Goal: Check status: Check status

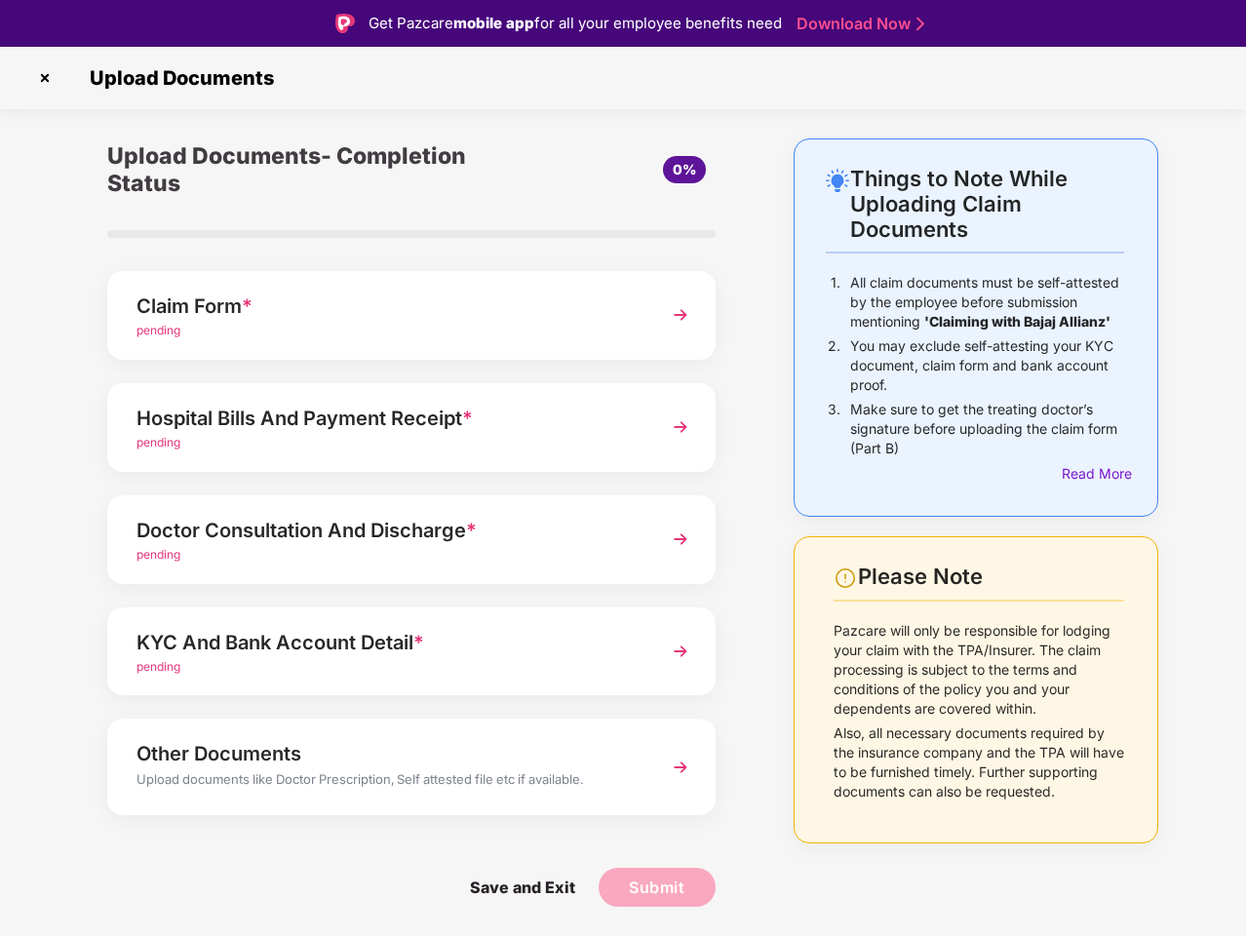
click at [45, 78] on img at bounding box center [44, 77] width 31 height 31
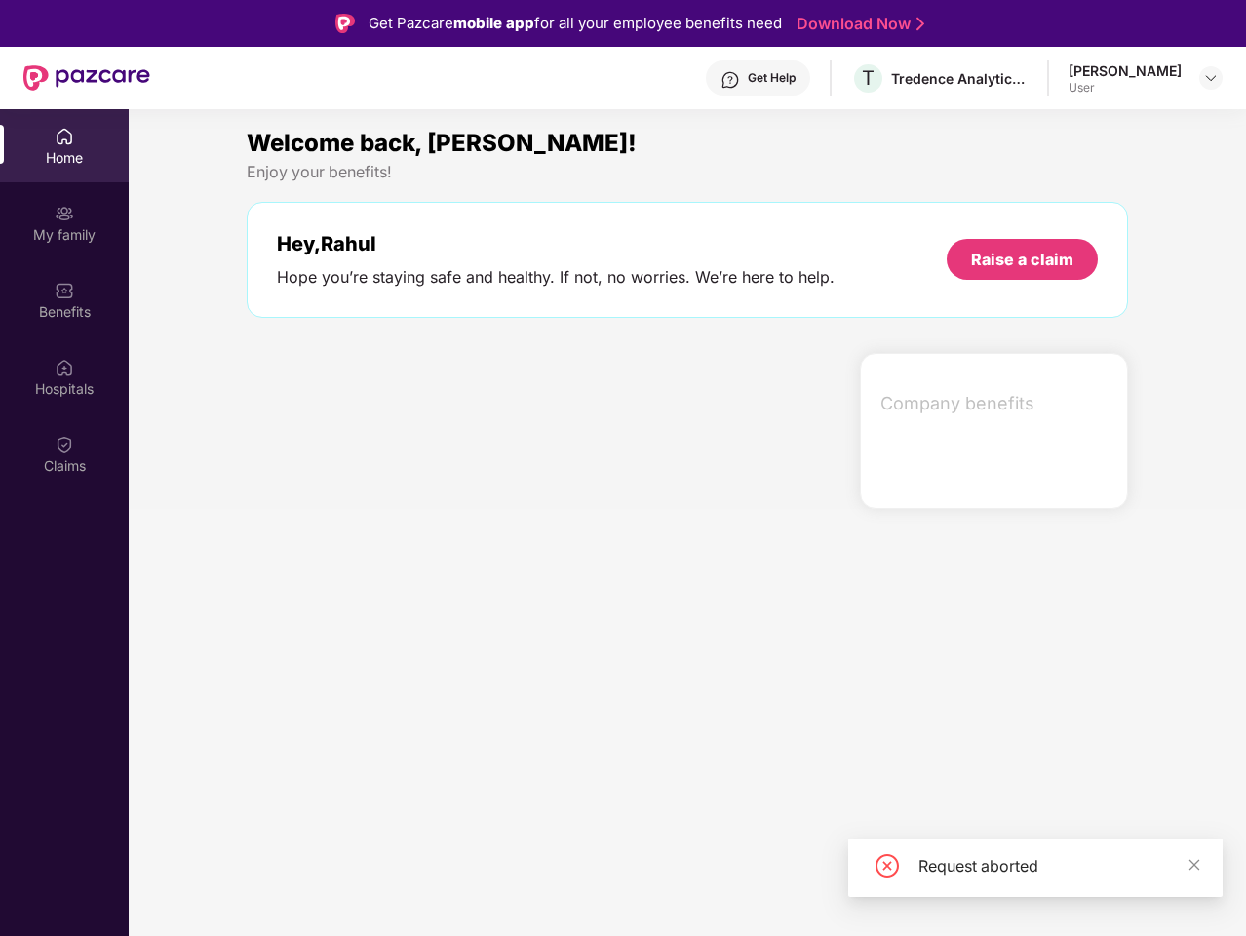
click at [412, 315] on div "Hey, [PERSON_NAME] you’re staying safe and healthy. If not, no worries. We’re h…" at bounding box center [688, 260] width 882 height 116
click at [412, 427] on div at bounding box center [545, 431] width 613 height 156
click at [412, 539] on section "Welcome back, [PERSON_NAME]! Enjoy your benefits! Hey, [PERSON_NAME] you’re sta…" at bounding box center [688, 577] width 1118 height 936
click at [412, 652] on section "Welcome back, [PERSON_NAME]! Enjoy your benefits! Hey, [PERSON_NAME] you’re sta…" at bounding box center [688, 577] width 1118 height 936
click at [412, 767] on section "Welcome back, [PERSON_NAME]! Enjoy your benefits! Hey, [PERSON_NAME] you’re sta…" at bounding box center [688, 577] width 1118 height 936
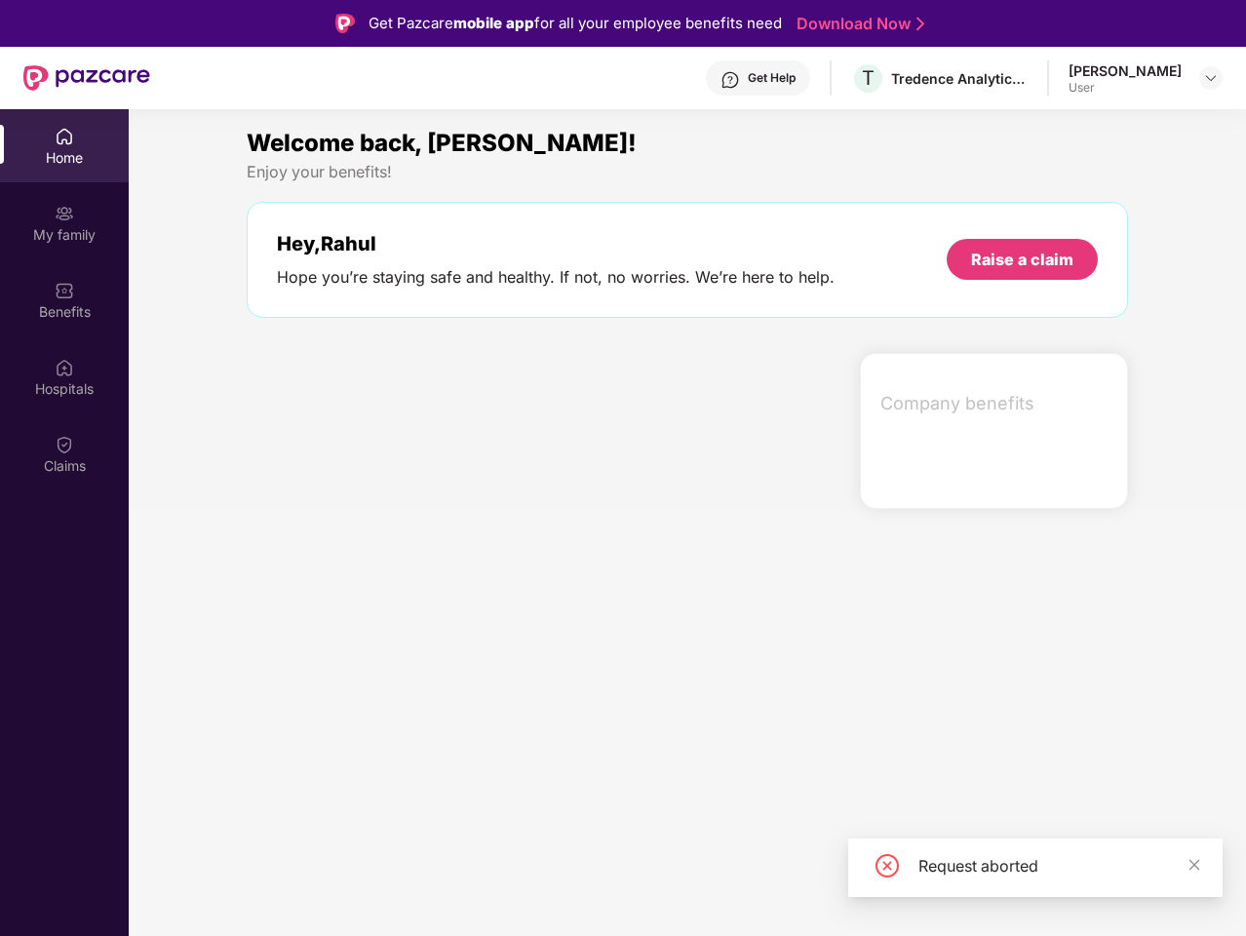
click at [522, 888] on section "Welcome back, [PERSON_NAME]! Enjoy your benefits! Hey, [PERSON_NAME] you’re sta…" at bounding box center [688, 577] width 1118 height 936
click at [657, 888] on section "Welcome back, [PERSON_NAME]! Enjoy your benefits! Hey, [PERSON_NAME] you’re sta…" at bounding box center [688, 577] width 1118 height 936
